Goal: Navigation & Orientation: Understand site structure

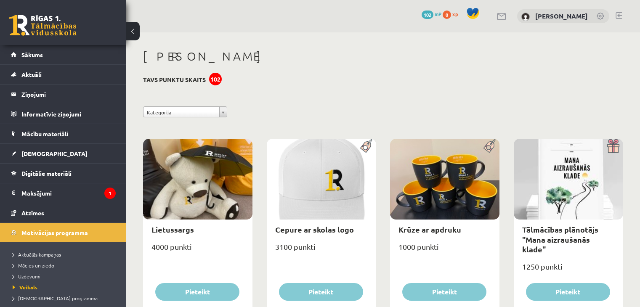
scroll to position [985, 0]
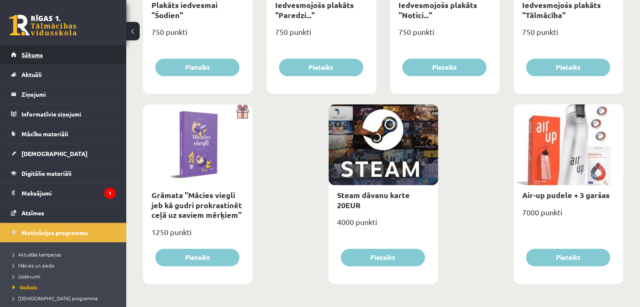
click at [59, 58] on link "Sākums" at bounding box center [63, 54] width 105 height 19
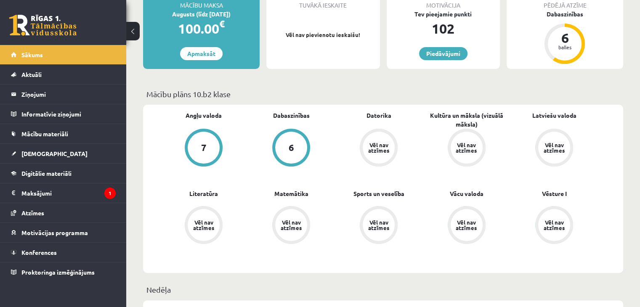
scroll to position [167, 0]
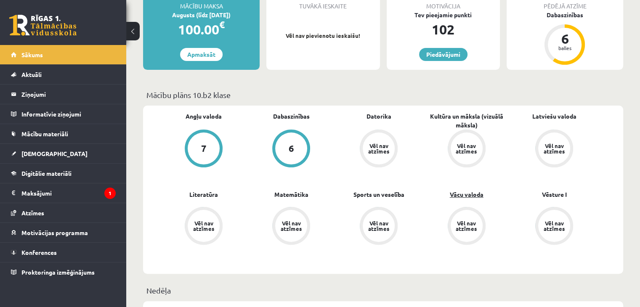
click at [468, 194] on link "Vācu valoda" at bounding box center [467, 194] width 34 height 9
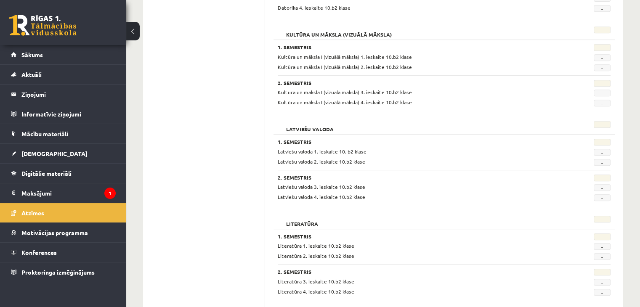
scroll to position [421, 0]
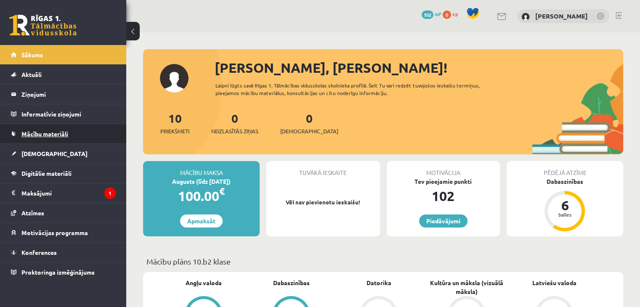
click at [90, 132] on link "Mācību materiāli" at bounding box center [63, 133] width 105 height 19
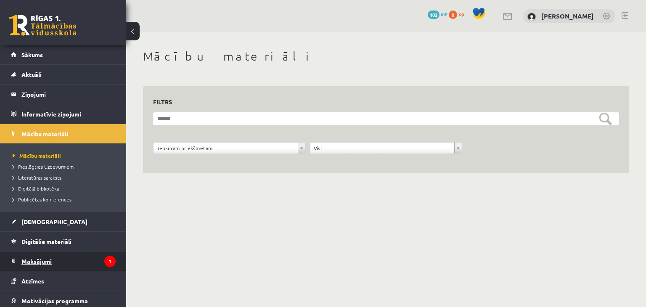
click at [71, 253] on legend "Maksājumi 1" at bounding box center [68, 260] width 94 height 19
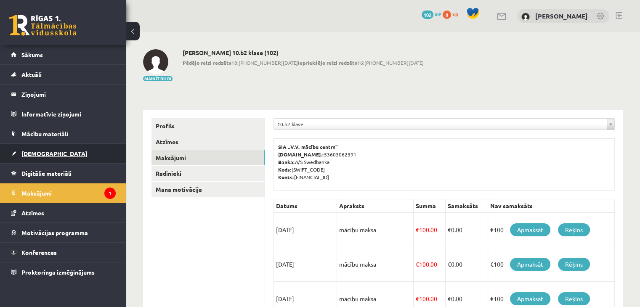
click at [72, 162] on link "[DEMOGRAPHIC_DATA]" at bounding box center [63, 153] width 105 height 19
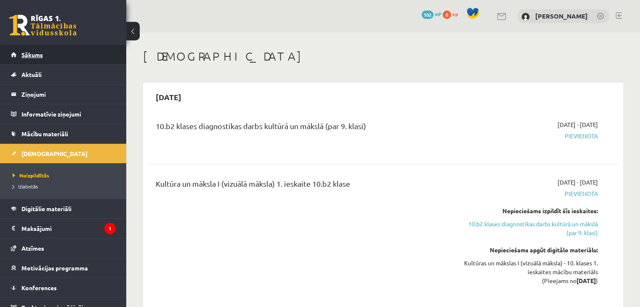
click at [66, 59] on link "Sākums" at bounding box center [63, 54] width 105 height 19
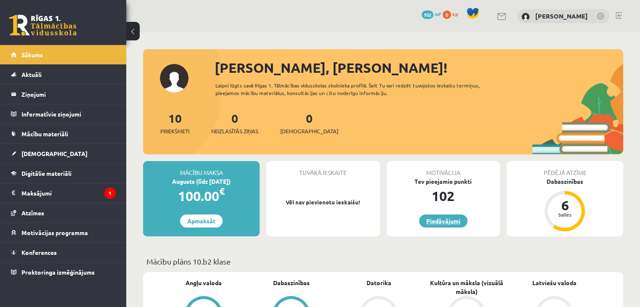
click at [429, 221] on link "Piedāvājumi" at bounding box center [443, 220] width 48 height 13
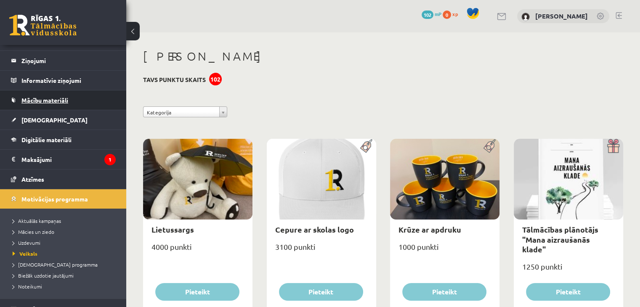
scroll to position [64, 0]
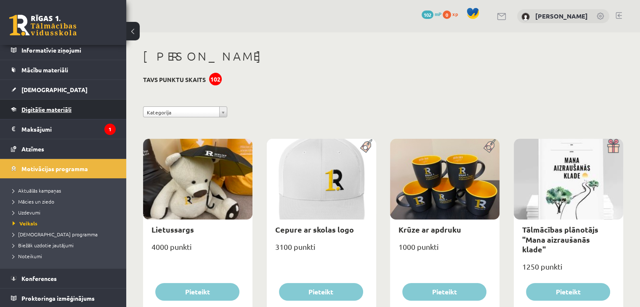
click at [76, 114] on link "Digitālie materiāli" at bounding box center [63, 109] width 105 height 19
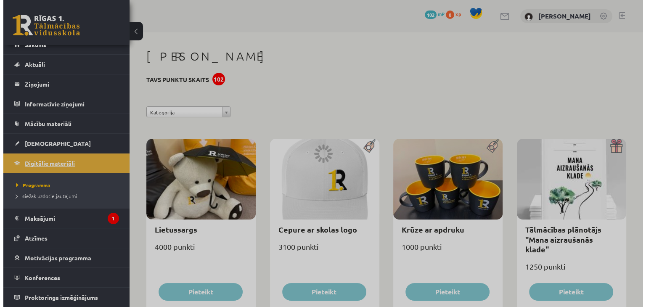
scroll to position [9, 0]
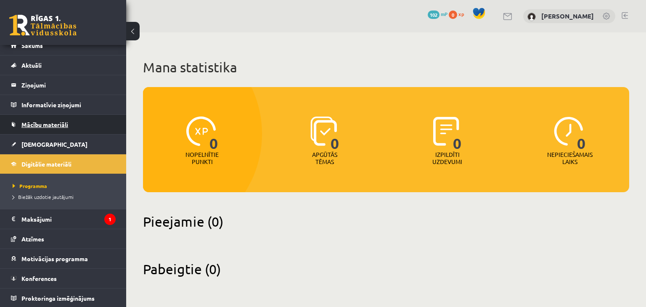
click at [72, 132] on link "Mācību materiāli" at bounding box center [63, 124] width 105 height 19
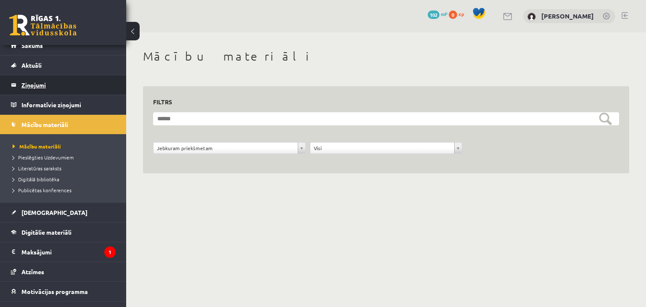
click at [76, 79] on legend "Ziņojumi 0" at bounding box center [68, 84] width 94 height 19
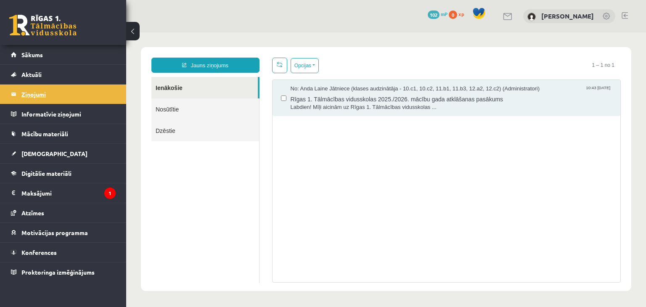
click at [76, 79] on link "Aktuāli" at bounding box center [63, 74] width 105 height 19
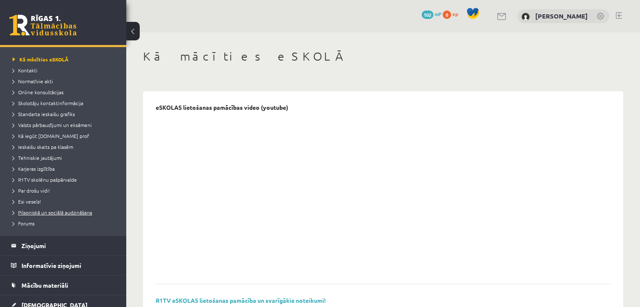
scroll to position [39, 0]
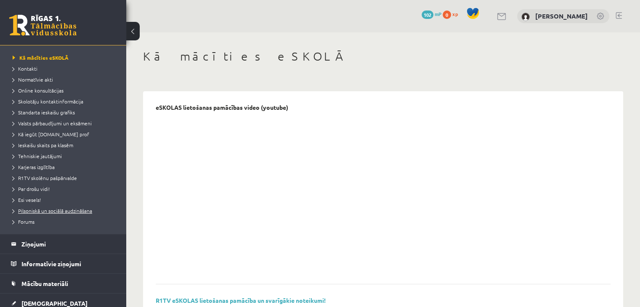
click at [40, 251] on legend "Ziņojumi 0" at bounding box center [68, 243] width 94 height 19
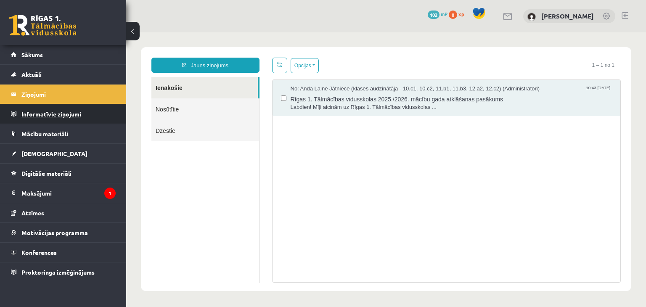
click at [65, 114] on legend "Informatīvie ziņojumi 0" at bounding box center [68, 113] width 94 height 19
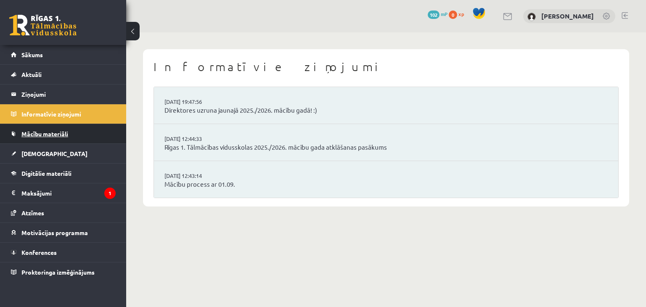
click at [55, 135] on span "Mācību materiāli" at bounding box center [44, 134] width 47 height 8
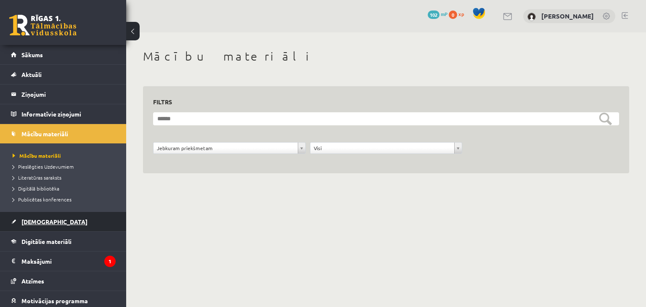
click at [56, 221] on link "[DEMOGRAPHIC_DATA]" at bounding box center [63, 221] width 105 height 19
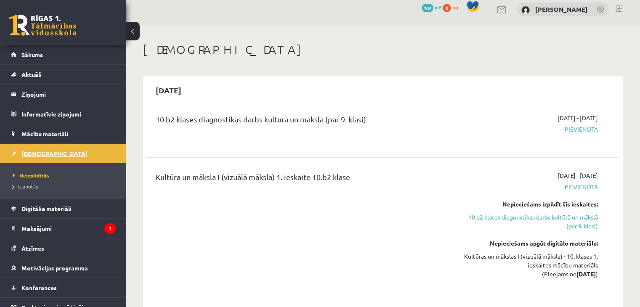
scroll to position [7, 0]
click at [54, 207] on span "Digitālie materiāli" at bounding box center [46, 209] width 50 height 8
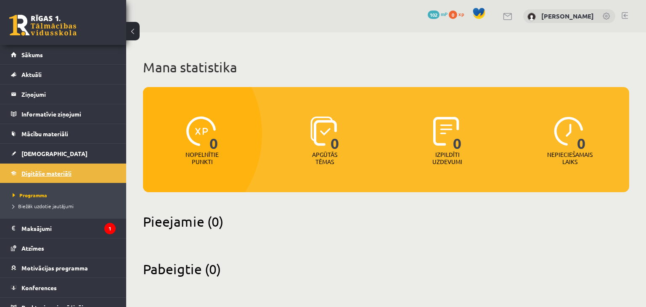
scroll to position [9, 0]
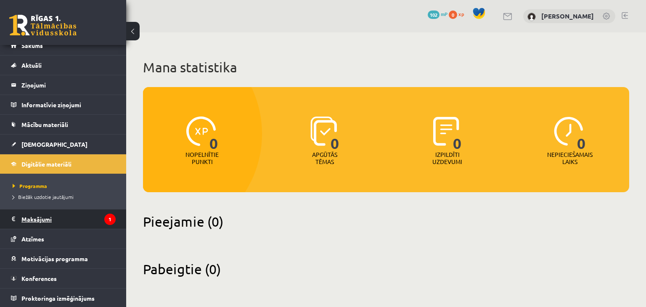
click at [63, 213] on legend "Maksājumi 1" at bounding box center [68, 218] width 94 height 19
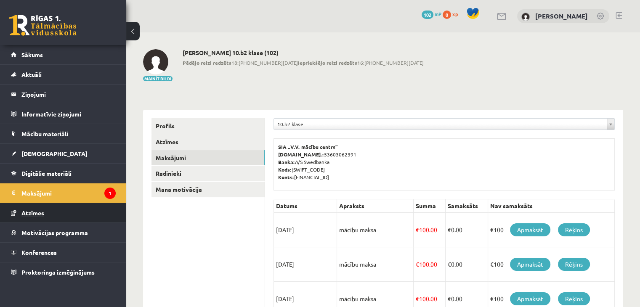
click at [49, 216] on link "Atzīmes" at bounding box center [63, 212] width 105 height 19
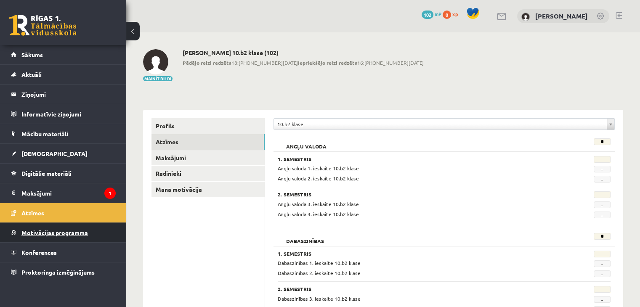
click at [45, 229] on span "Motivācijas programma" at bounding box center [54, 233] width 66 height 8
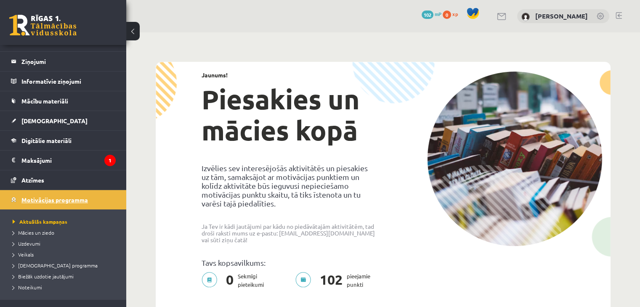
scroll to position [33, 0]
click at [29, 244] on span "Uzdevumi" at bounding box center [27, 243] width 28 height 7
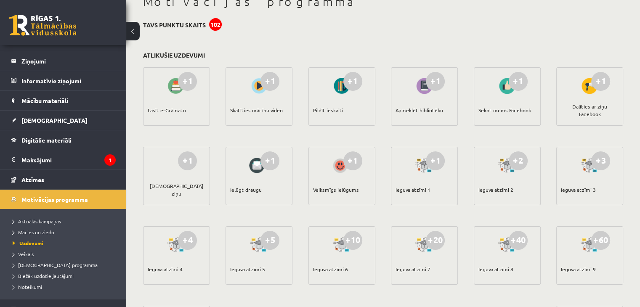
scroll to position [54, 0]
click at [429, 116] on div "Apmeklēt bibliotēku" at bounding box center [419, 110] width 48 height 29
click at [429, 73] on div "+1 Apmeklēt bibliotēku" at bounding box center [424, 97] width 67 height 58
click at [426, 78] on div "+1" at bounding box center [435, 82] width 19 height 19
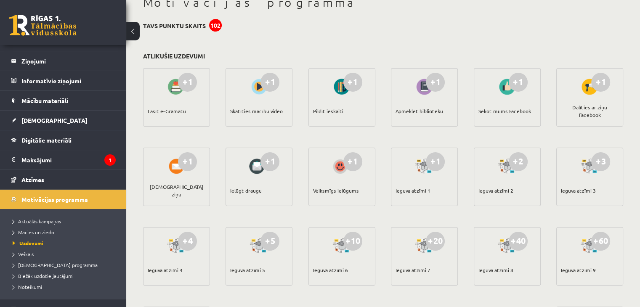
click at [433, 101] on div "Apmeklēt bibliotēku" at bounding box center [419, 110] width 48 height 29
click at [412, 43] on div "Motivācijas programma Tavs punktu skaits 102 Atlikušie uzdevumi +1 Lasīt e-Grām…" at bounding box center [382, 231] width 513 height 504
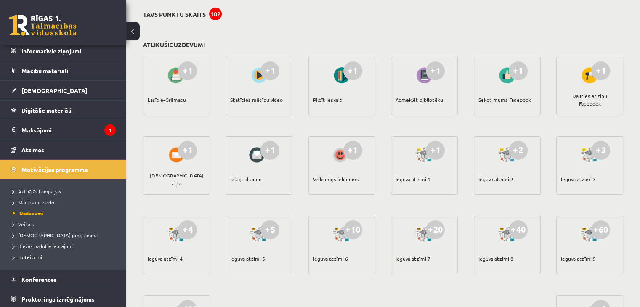
scroll to position [65, 0]
click at [79, 114] on link "Digitālie materiāli" at bounding box center [63, 110] width 105 height 19
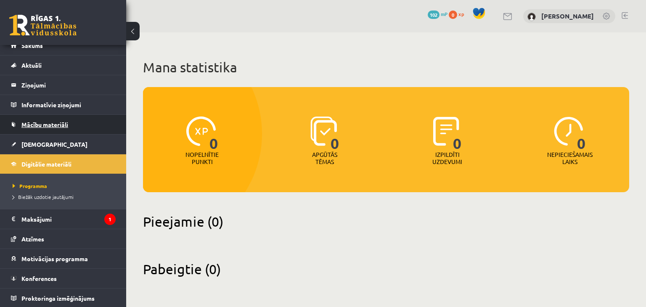
click at [86, 117] on link "Mācību materiāli" at bounding box center [63, 124] width 105 height 19
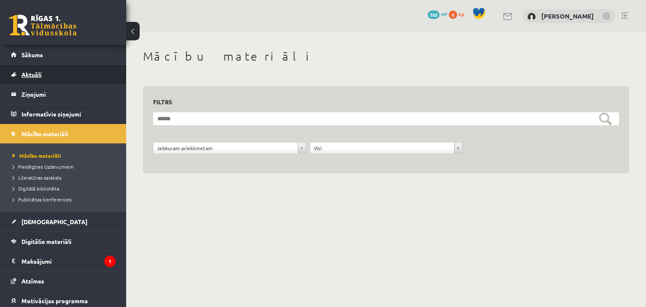
click at [46, 72] on link "Aktuāli" at bounding box center [63, 74] width 105 height 19
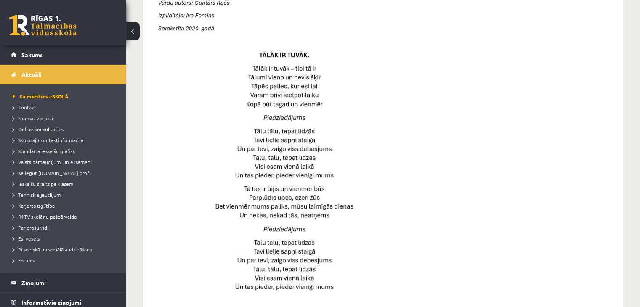
scroll to position [387, 0]
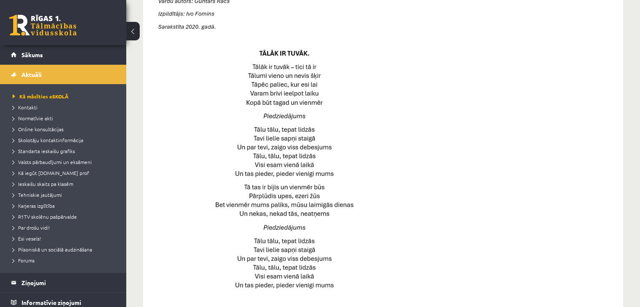
click at [434, 143] on div at bounding box center [377, 227] width 442 height 473
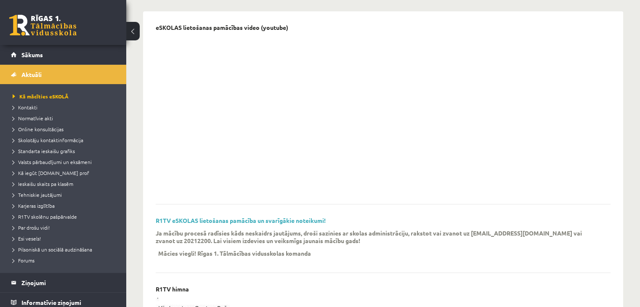
scroll to position [0, 0]
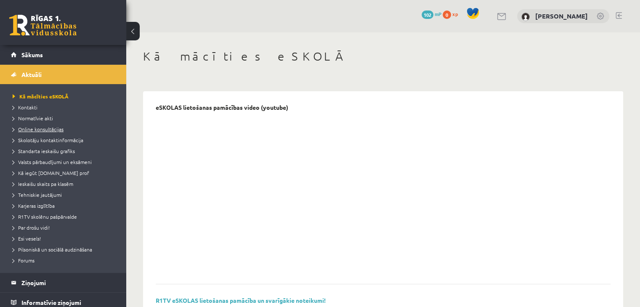
click at [50, 128] on span "Online konsultācijas" at bounding box center [38, 129] width 51 height 7
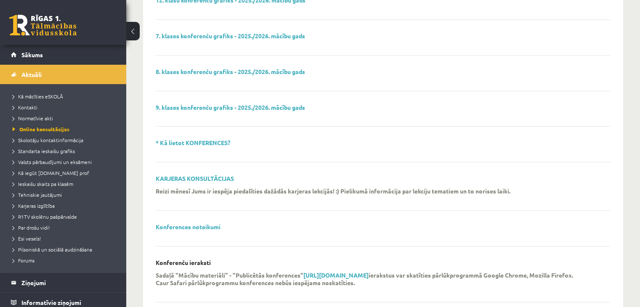
scroll to position [235, 0]
click at [50, 219] on span "R1TV skolēnu pašpārvalde" at bounding box center [45, 216] width 64 height 7
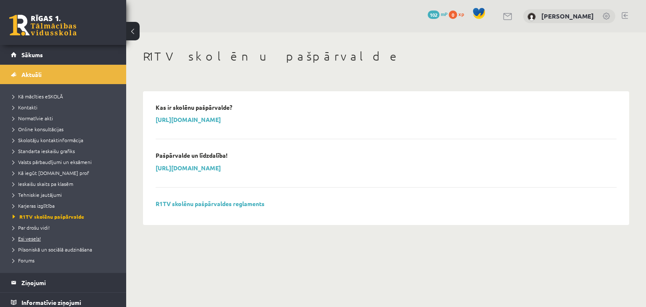
click at [25, 238] on span "Esi vesels!" at bounding box center [27, 238] width 28 height 7
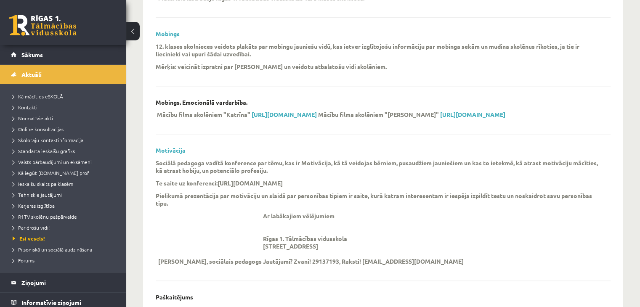
scroll to position [1050, 0]
